Goal: Task Accomplishment & Management: Use online tool/utility

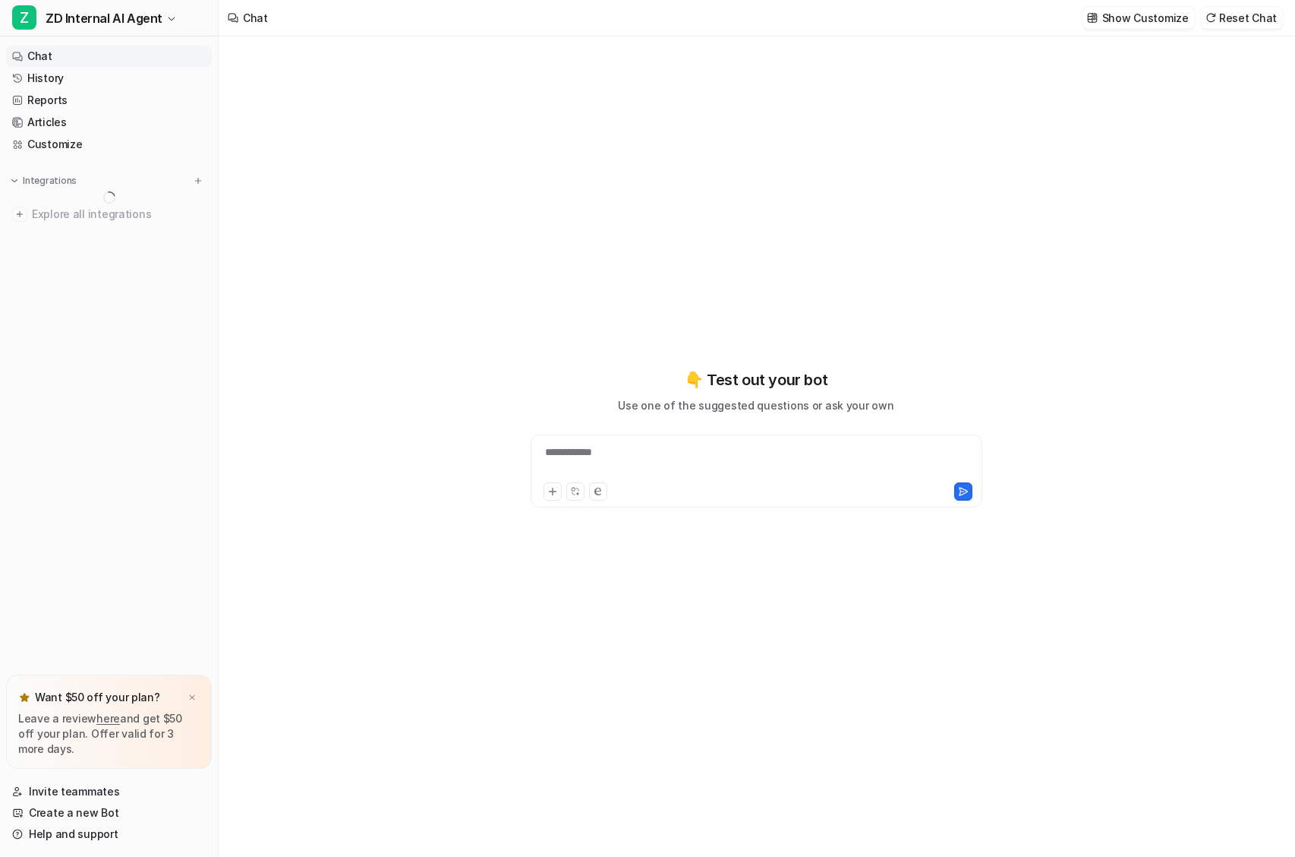
type textarea "**********"
click at [80, 234] on span "Google Drive" at bounding box center [65, 226] width 67 height 15
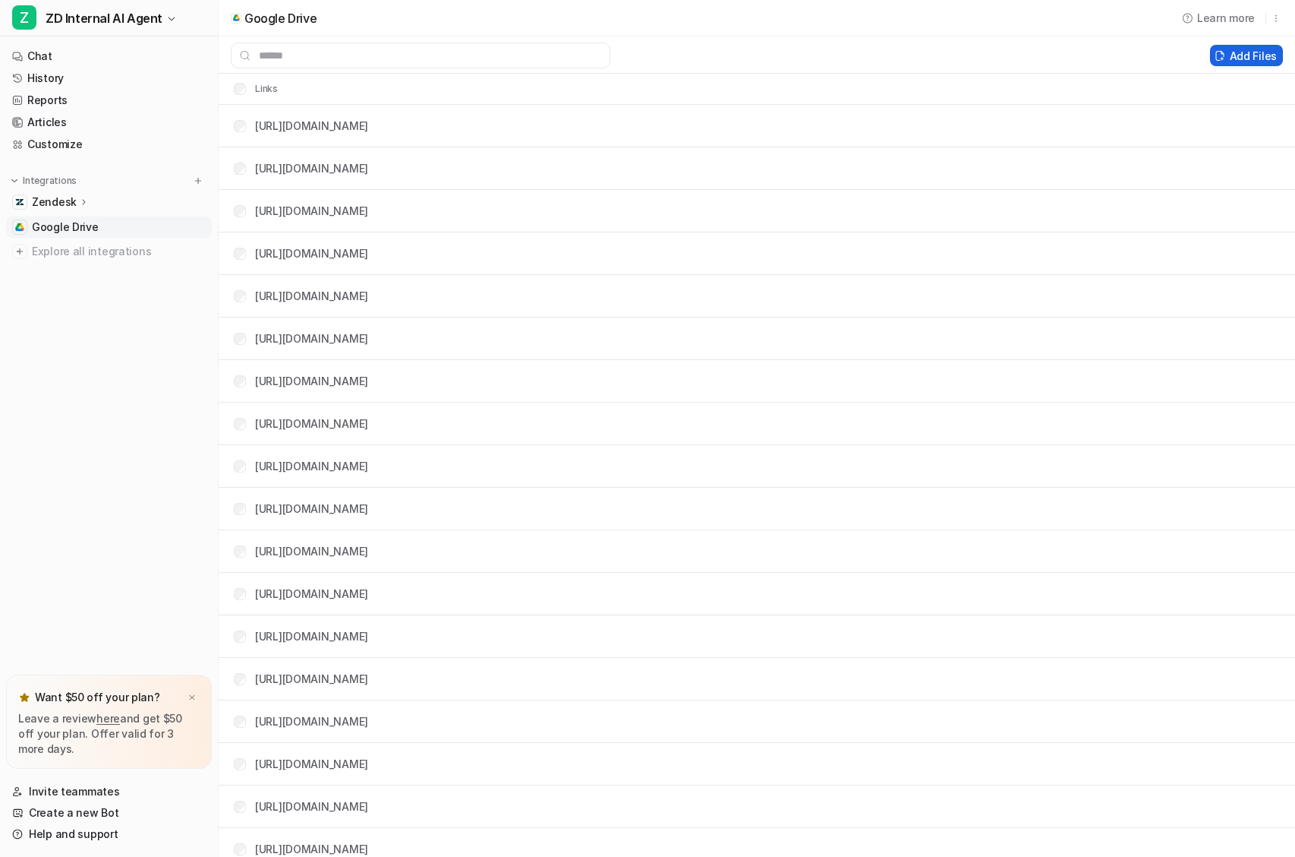
click at [1254, 49] on button "Add Files" at bounding box center [1246, 55] width 73 height 21
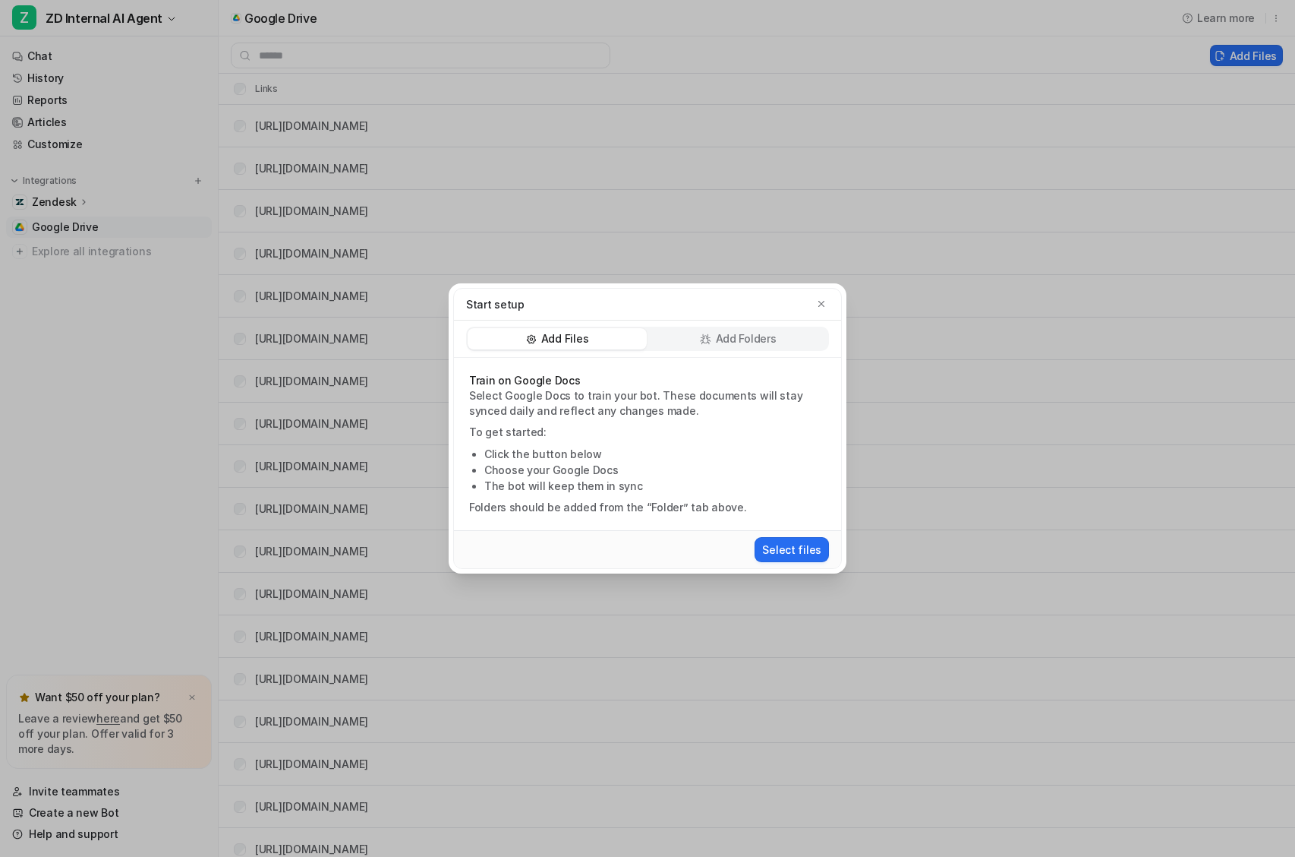
click at [744, 342] on p "Add Folders" at bounding box center [746, 338] width 61 height 15
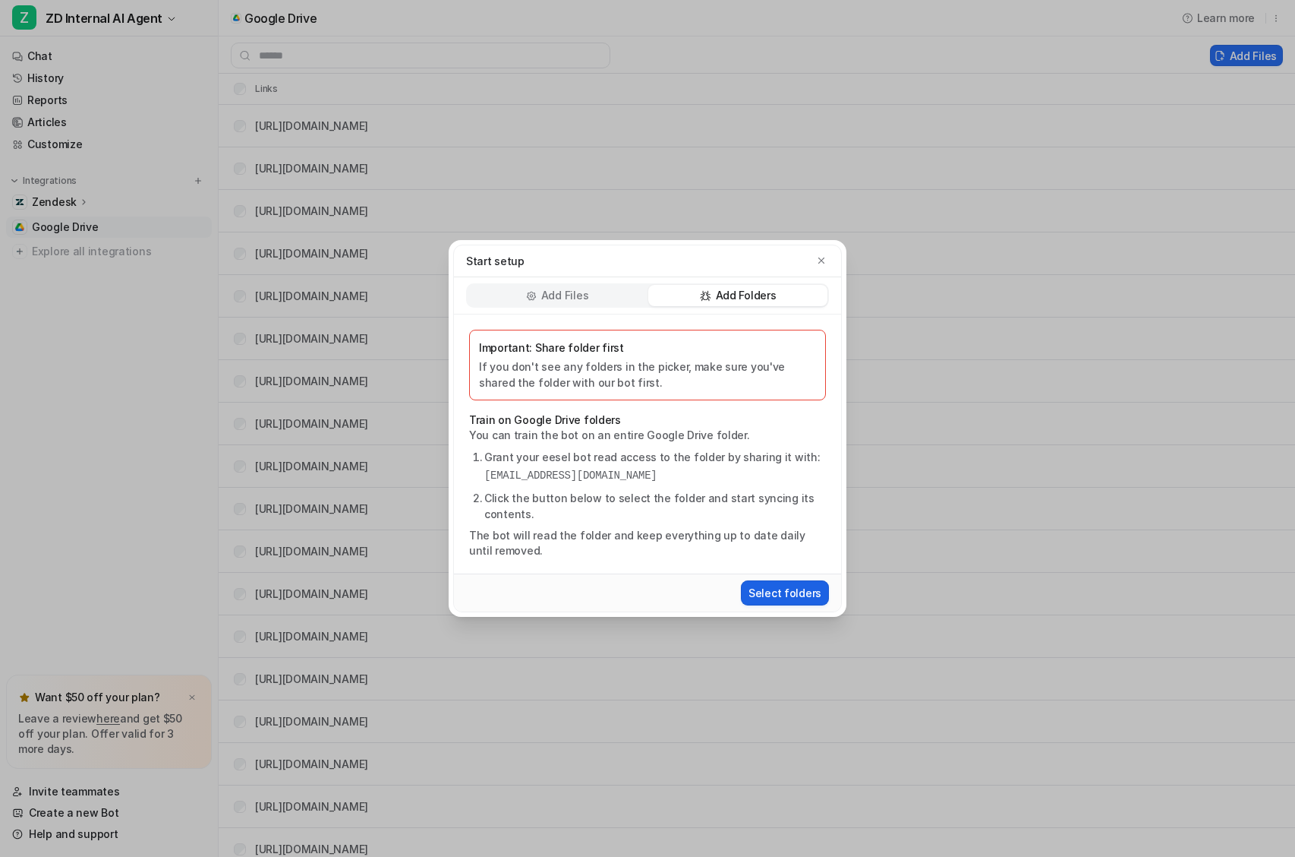
click at [796, 593] on button "Select folders" at bounding box center [785, 592] width 88 height 25
click at [791, 592] on button "Select folders" at bounding box center [785, 592] width 88 height 25
click at [825, 256] on icon "button" at bounding box center [821, 260] width 11 height 11
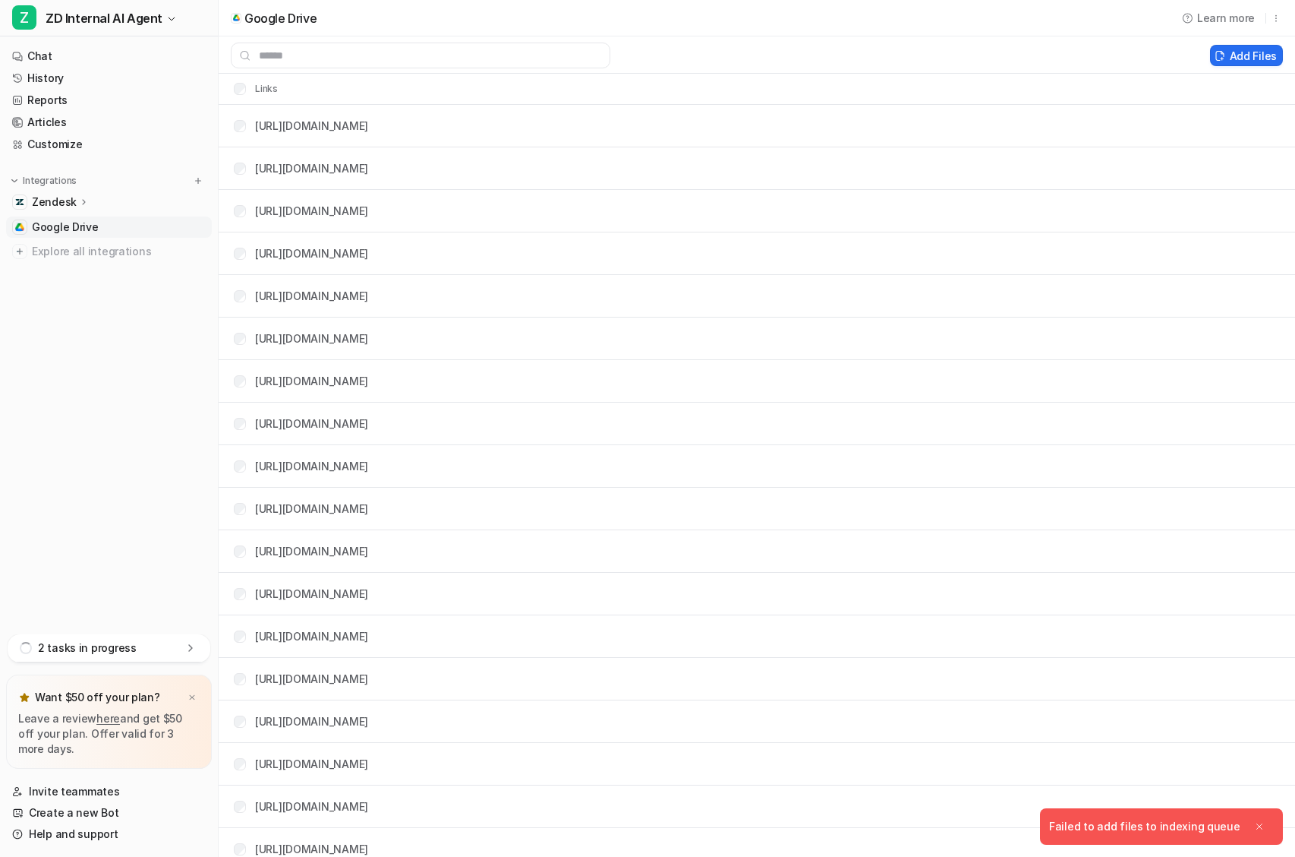
scroll to position [184, 0]
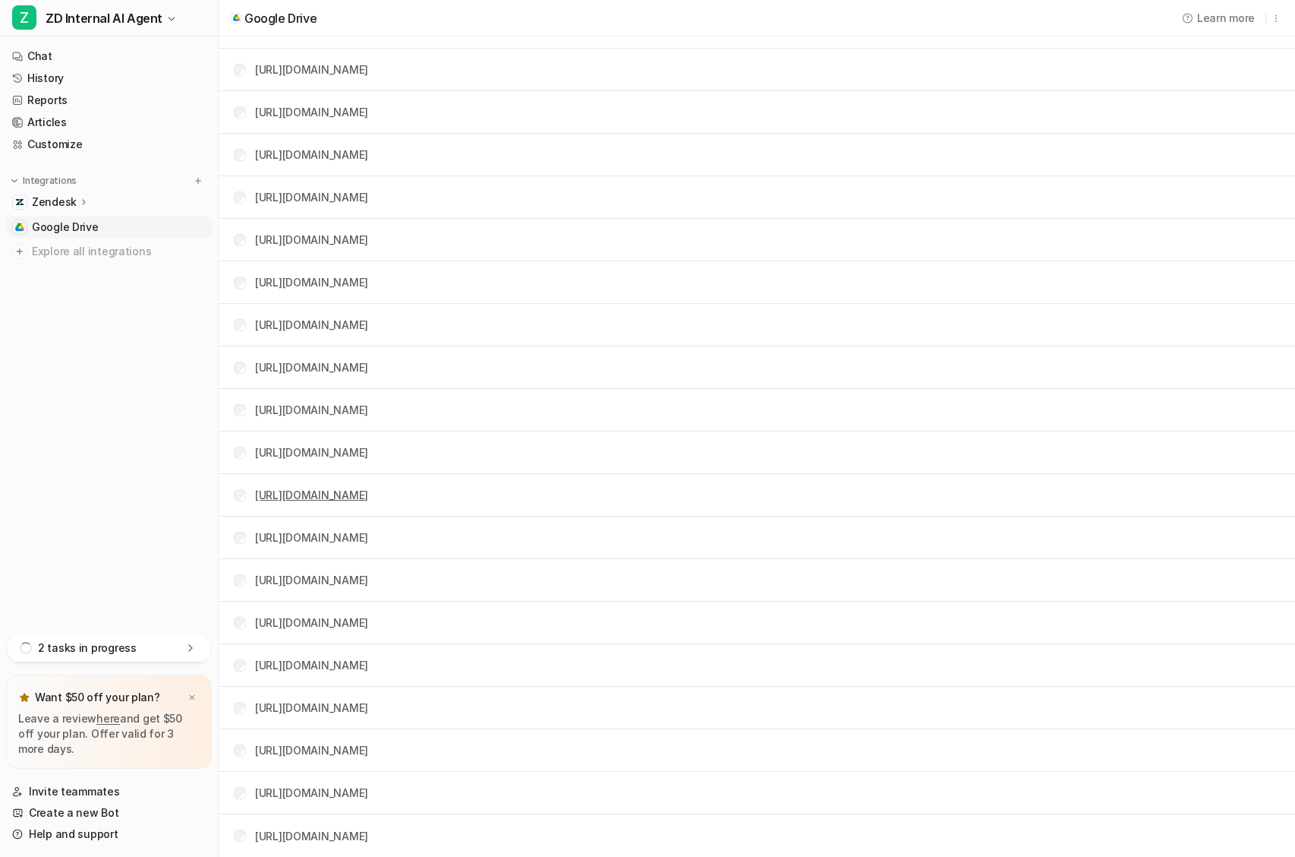
click at [368, 492] on link "[URL][DOMAIN_NAME]" at bounding box center [311, 494] width 113 height 13
click at [196, 646] on icon at bounding box center [190, 647] width 15 height 15
